Goal: Use online tool/utility: Utilize a website feature to perform a specific function

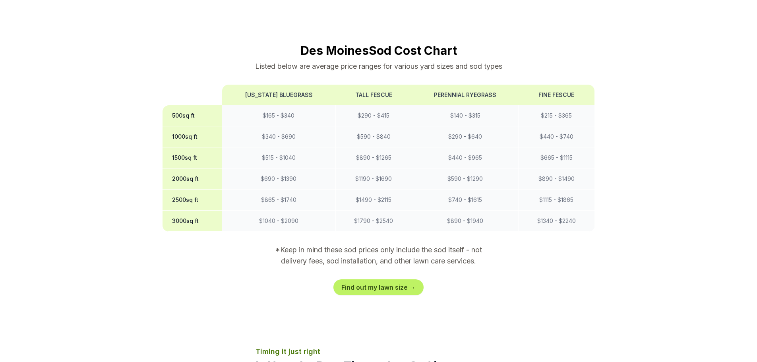
scroll to position [676, 0]
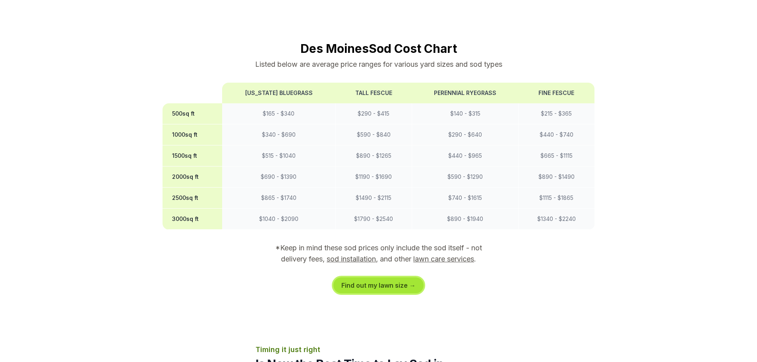
click at [384, 277] on link "Find out my lawn size →" at bounding box center [378, 285] width 90 height 16
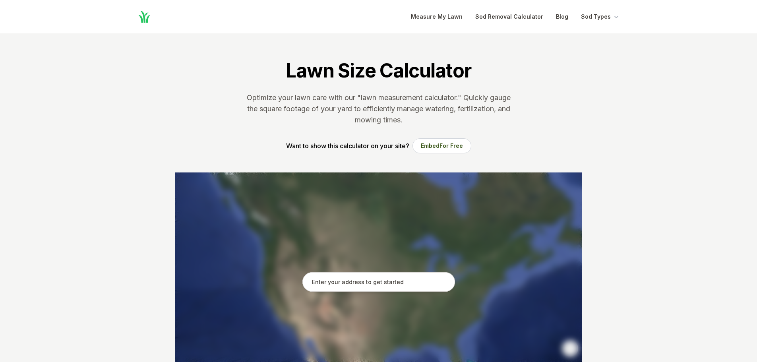
click at [387, 285] on input "text" at bounding box center [378, 282] width 153 height 20
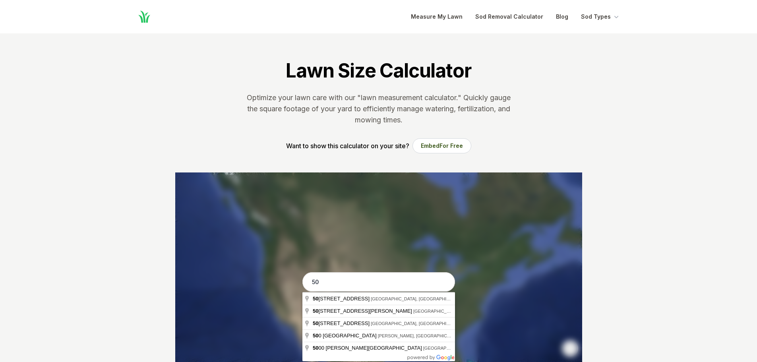
type input "5"
type input "[STREET_ADDRESS]"
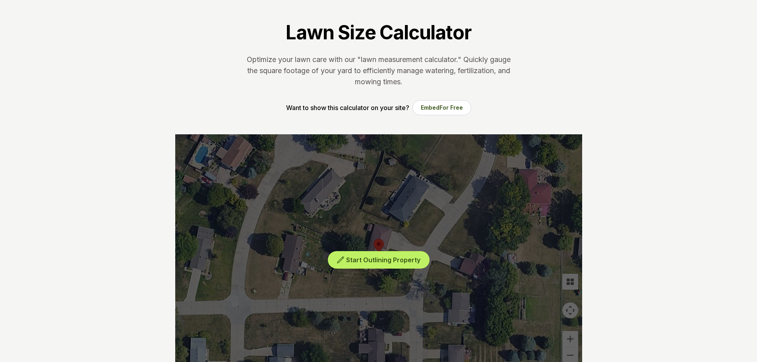
scroll to position [119, 0]
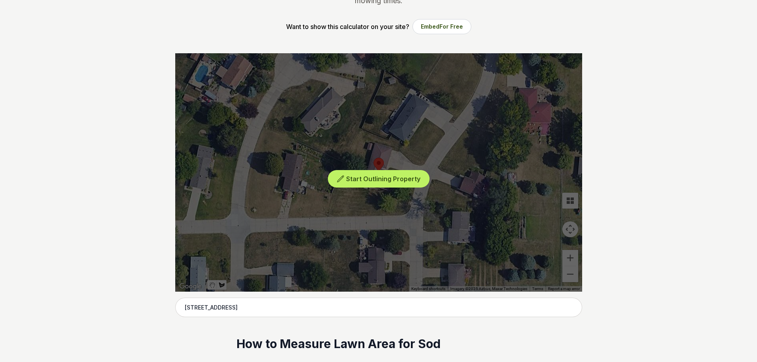
drag, startPoint x: 482, startPoint y: 155, endPoint x: 475, endPoint y: 184, distance: 29.3
click at [475, 184] on div "Start Outlining Property" at bounding box center [378, 172] width 407 height 238
click at [406, 180] on span "Start Outlining Property" at bounding box center [383, 179] width 74 height 8
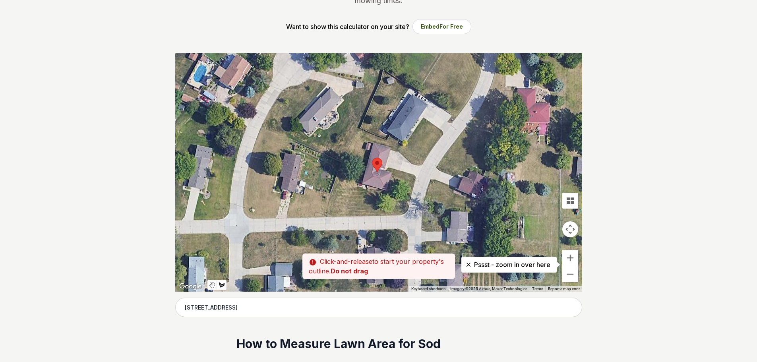
click at [486, 169] on div at bounding box center [378, 172] width 407 height 238
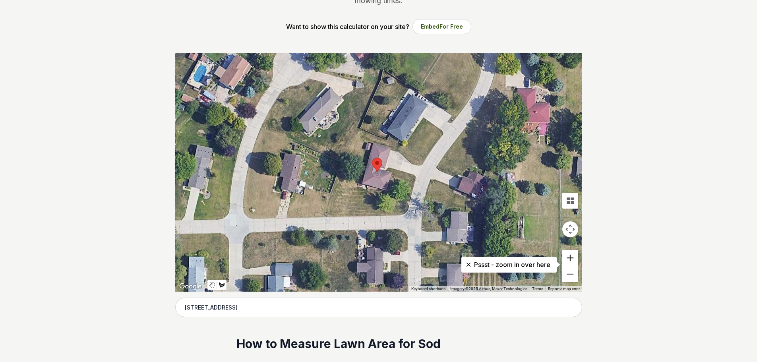
click at [567, 258] on button "Zoom in" at bounding box center [570, 258] width 16 height 16
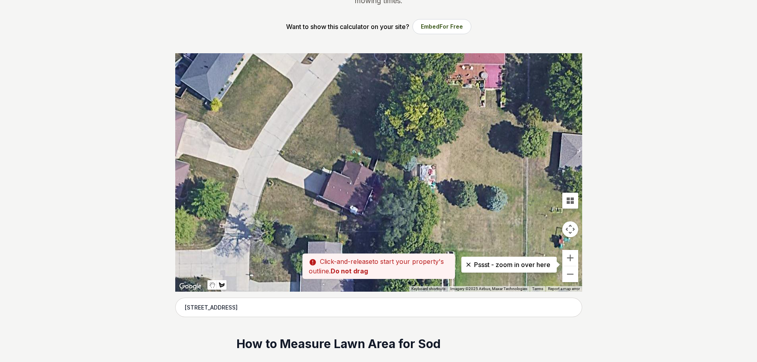
drag, startPoint x: 482, startPoint y: 190, endPoint x: 300, endPoint y: 183, distance: 181.7
click at [300, 183] on div at bounding box center [378, 172] width 407 height 238
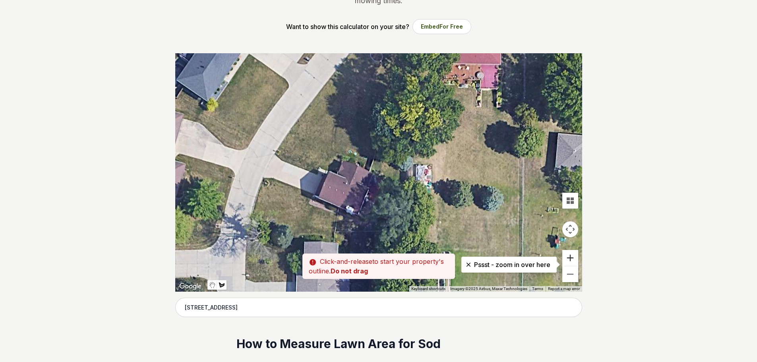
click at [572, 254] on button "Zoom in" at bounding box center [570, 258] width 16 height 16
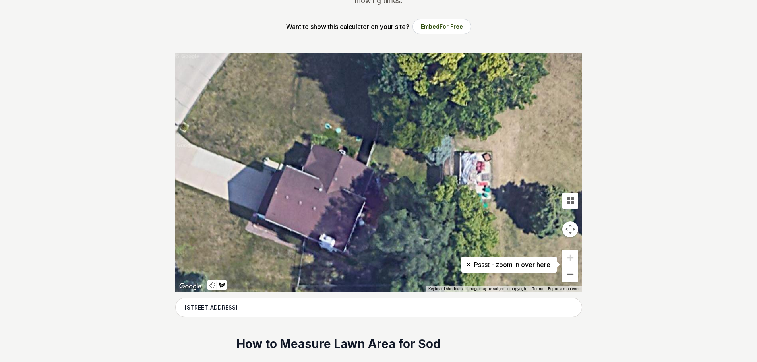
drag, startPoint x: 366, startPoint y: 169, endPoint x: 373, endPoint y: 164, distance: 8.3
click at [373, 164] on div at bounding box center [378, 172] width 407 height 238
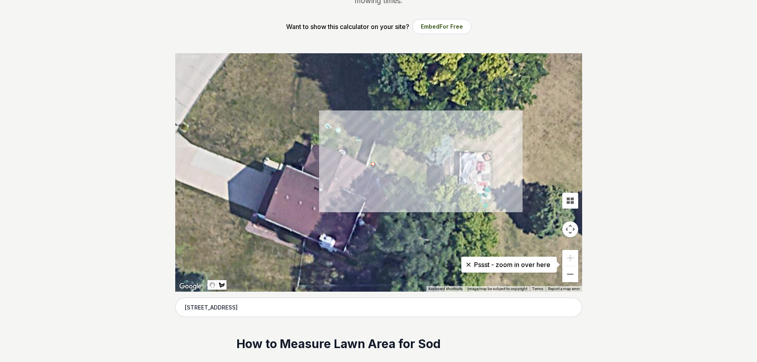
click at [432, 192] on div at bounding box center [378, 172] width 407 height 238
click at [436, 134] on div at bounding box center [378, 172] width 407 height 238
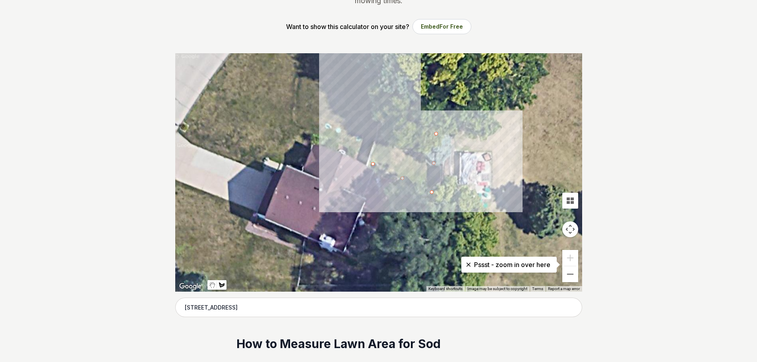
click at [387, 115] on div at bounding box center [378, 172] width 407 height 238
click at [370, 162] on div at bounding box center [378, 172] width 407 height 238
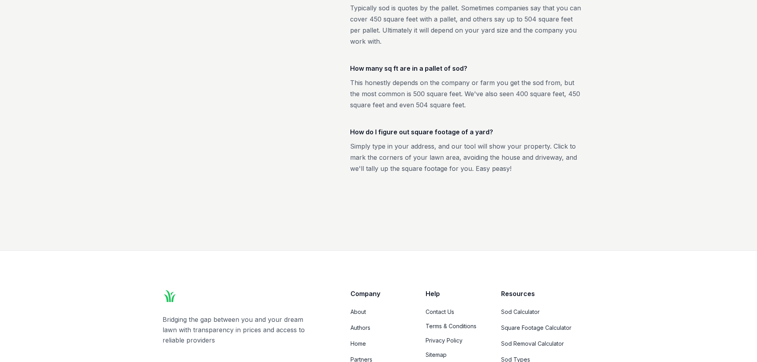
scroll to position [1543, 0]
